Goal: Check status: Check status

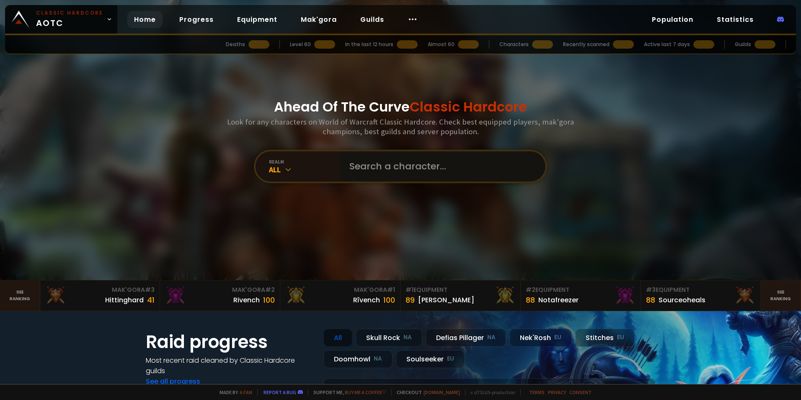
click at [421, 170] on input "text" at bounding box center [439, 166] width 191 height 30
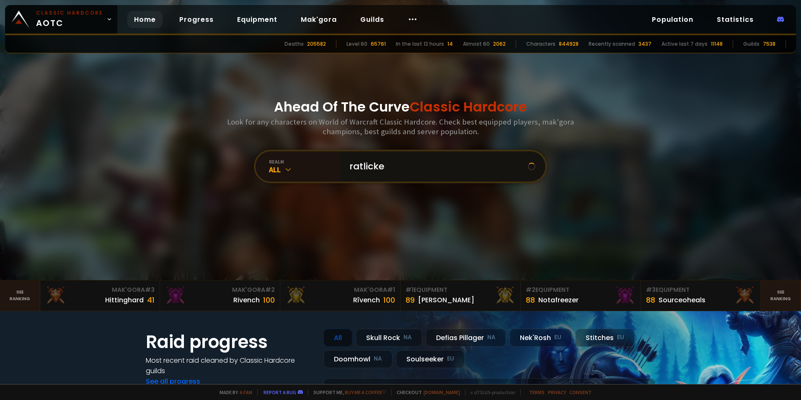
type input "ratlicker"
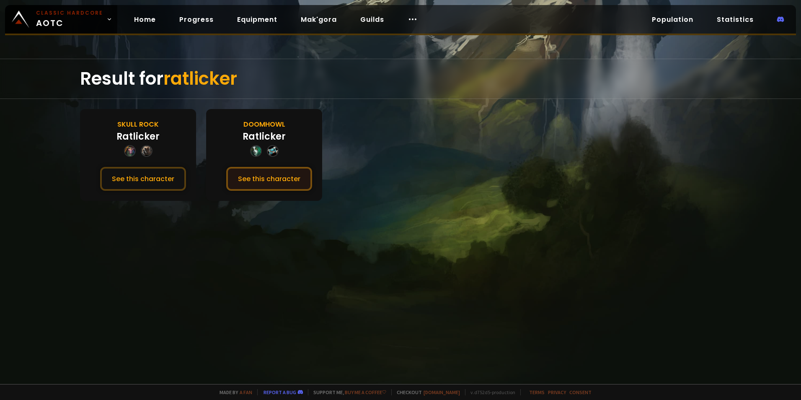
click at [304, 184] on button "See this character" at bounding box center [269, 179] width 86 height 24
